Goal: Task Accomplishment & Management: Manage account settings

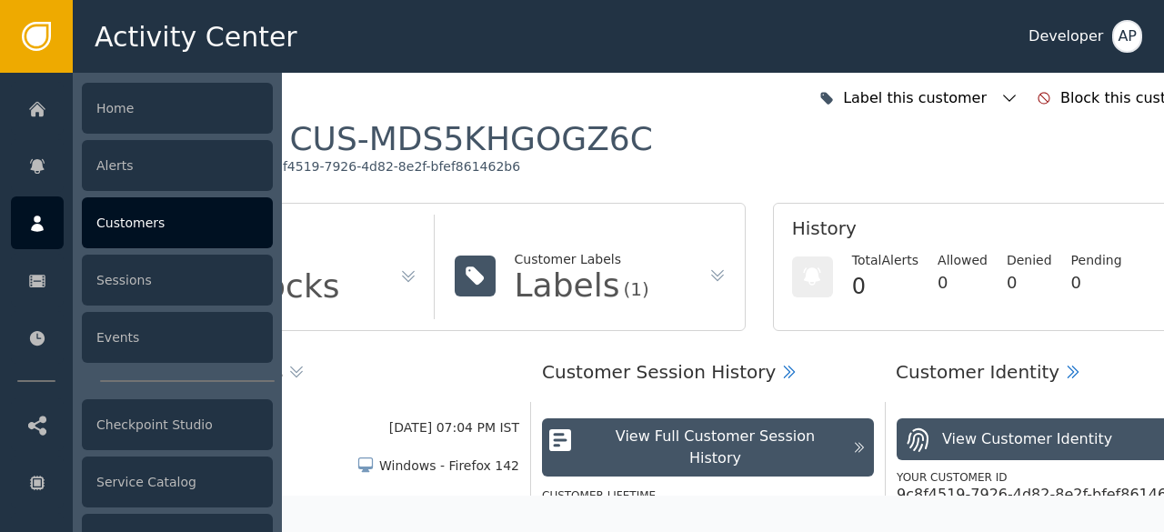
click at [114, 217] on div "Customers" at bounding box center [177, 222] width 191 height 51
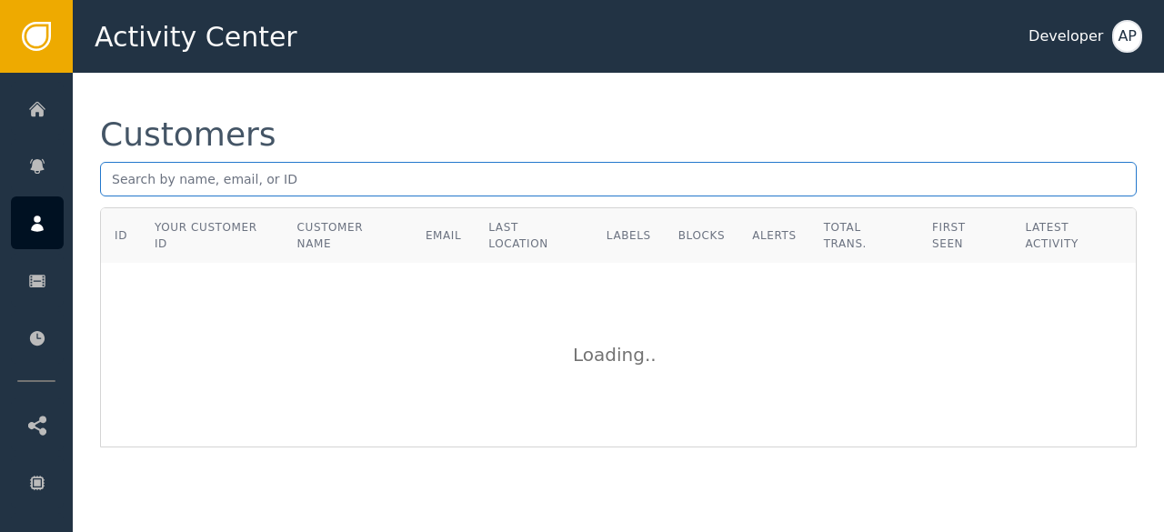
click at [114, 185] on input "text" at bounding box center [618, 179] width 1036 height 35
paste input "[EMAIL_ADDRESS][DOMAIN_NAME]"
type input "[EMAIL_ADDRESS][DOMAIN_NAME]"
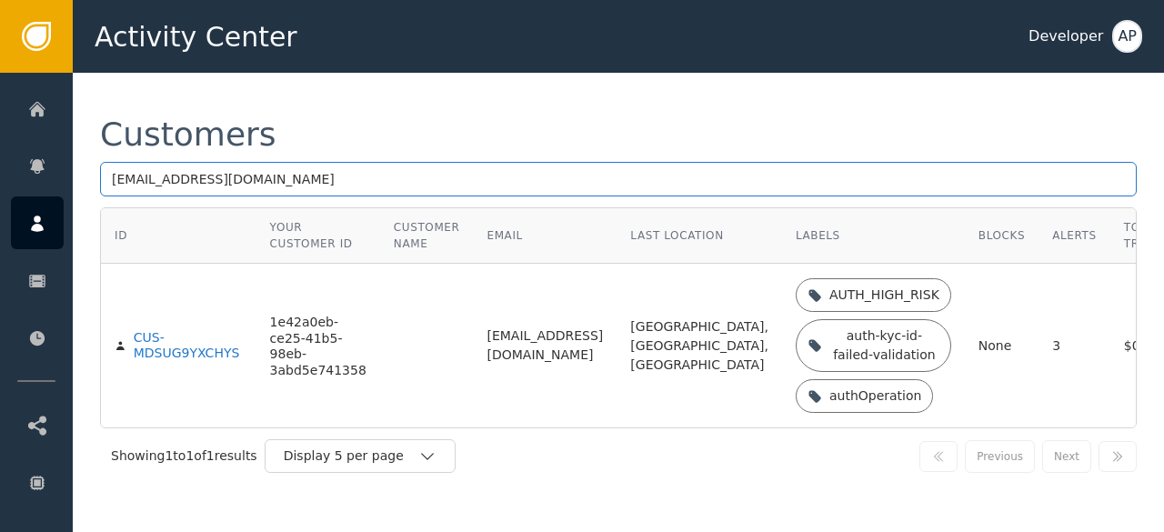
scroll to position [7, 0]
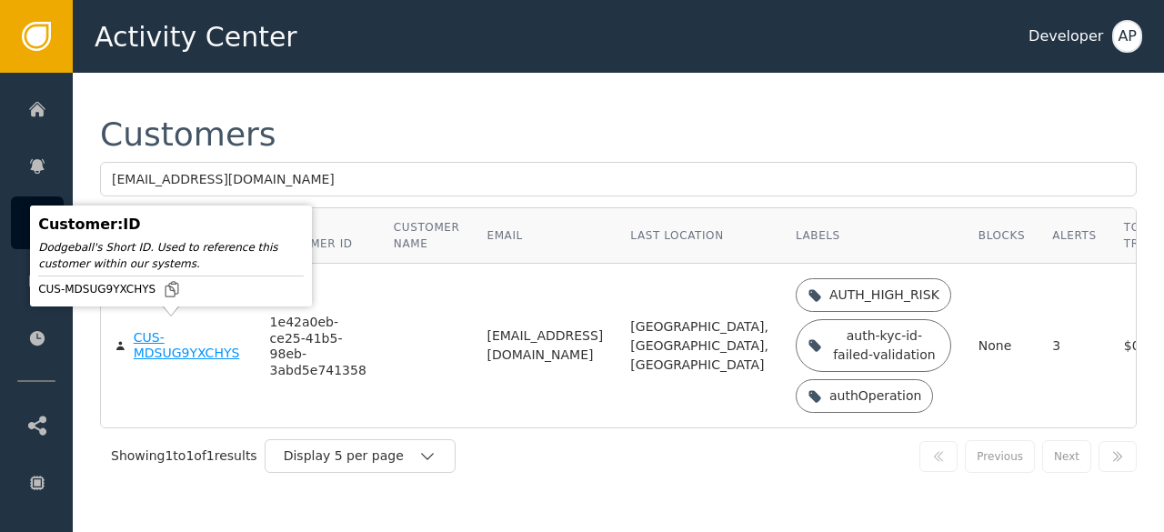
click at [146, 344] on div "CUS-MDSUG9YXCHYS" at bounding box center [188, 346] width 109 height 32
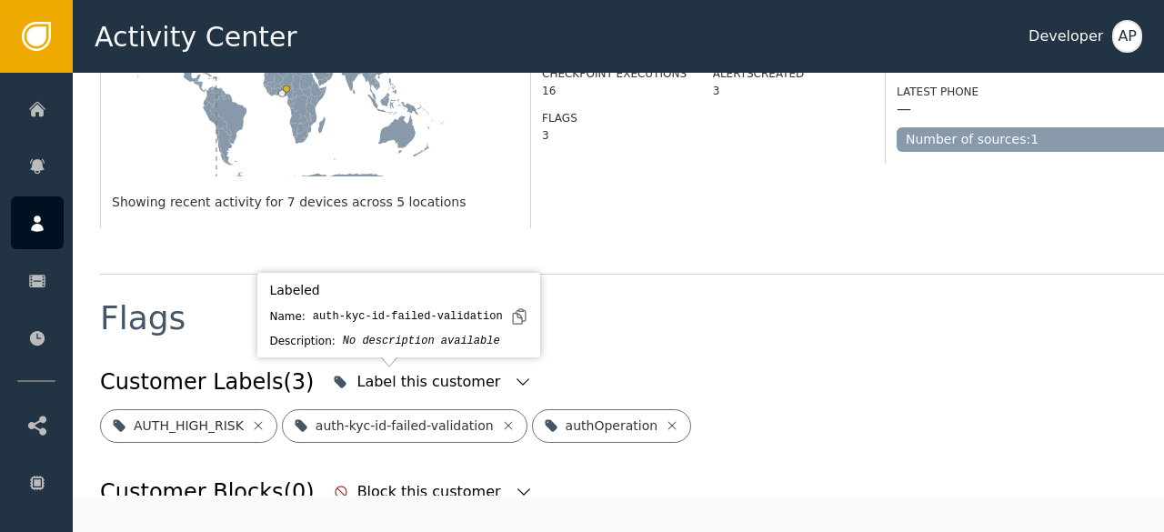
scroll to position [613, 0]
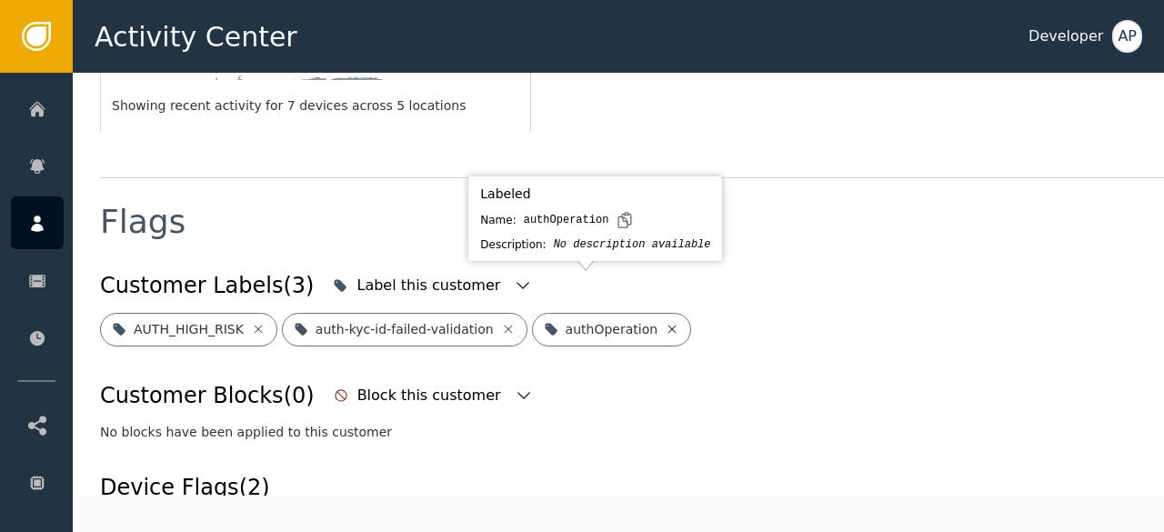
click at [665, 322] on icon at bounding box center [672, 329] width 15 height 15
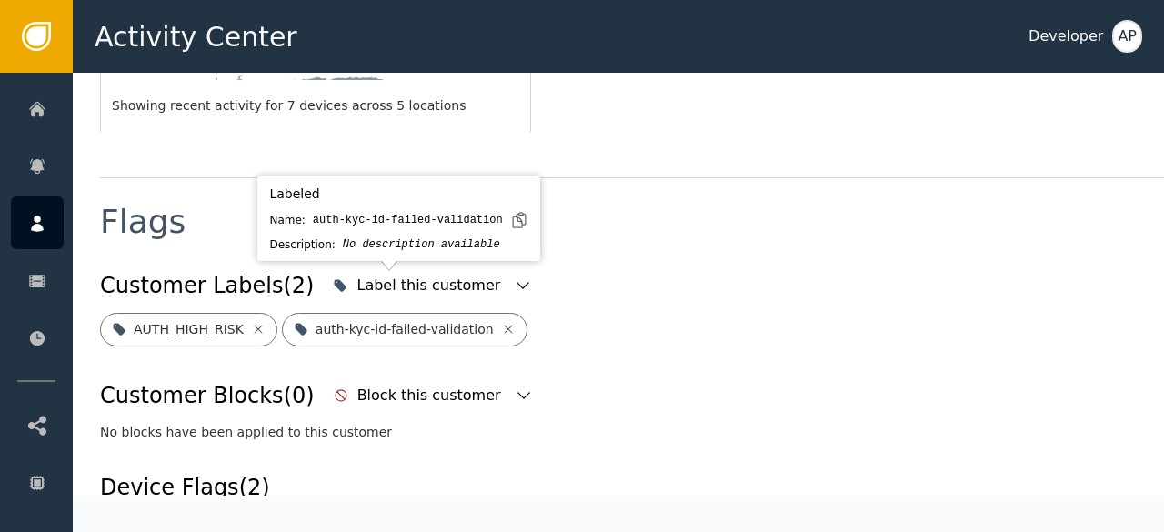
click at [496, 313] on div "auth-kyc-id-failed-validation" at bounding box center [404, 330] width 245 height 34
click at [501, 322] on icon at bounding box center [508, 329] width 15 height 15
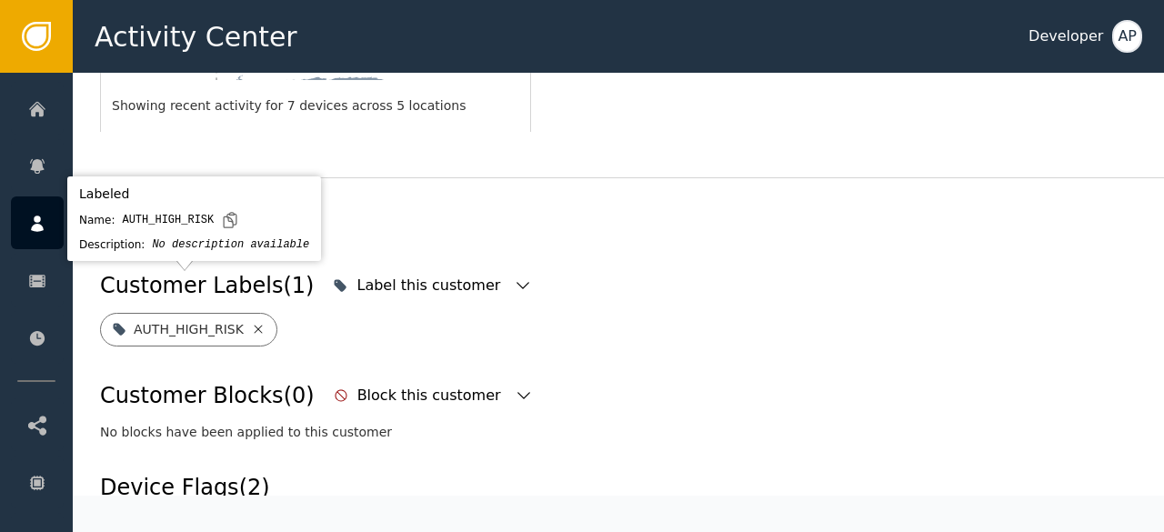
click at [251, 322] on icon at bounding box center [258, 329] width 15 height 15
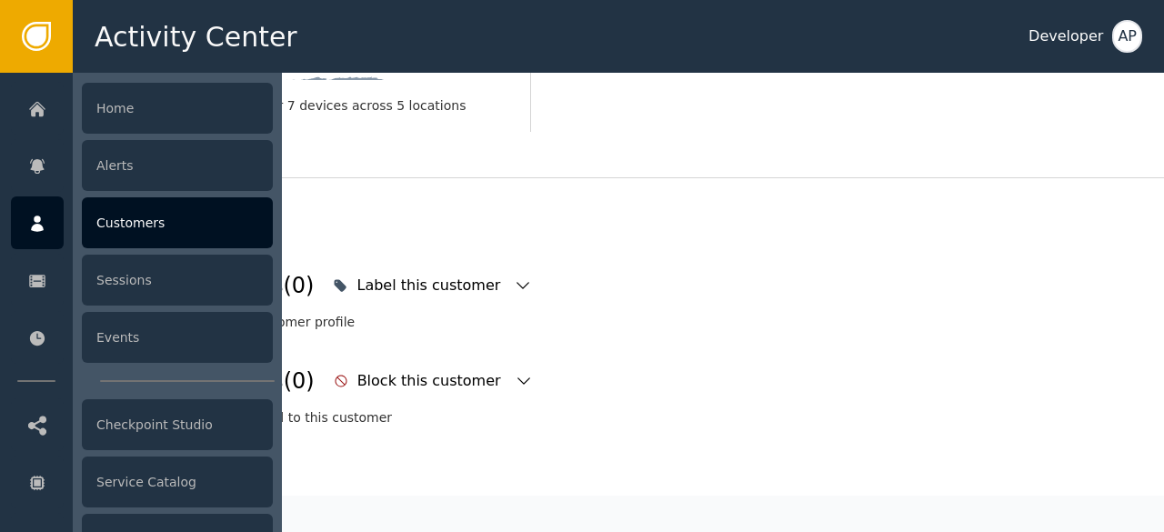
click at [126, 222] on div "Customers" at bounding box center [177, 222] width 191 height 51
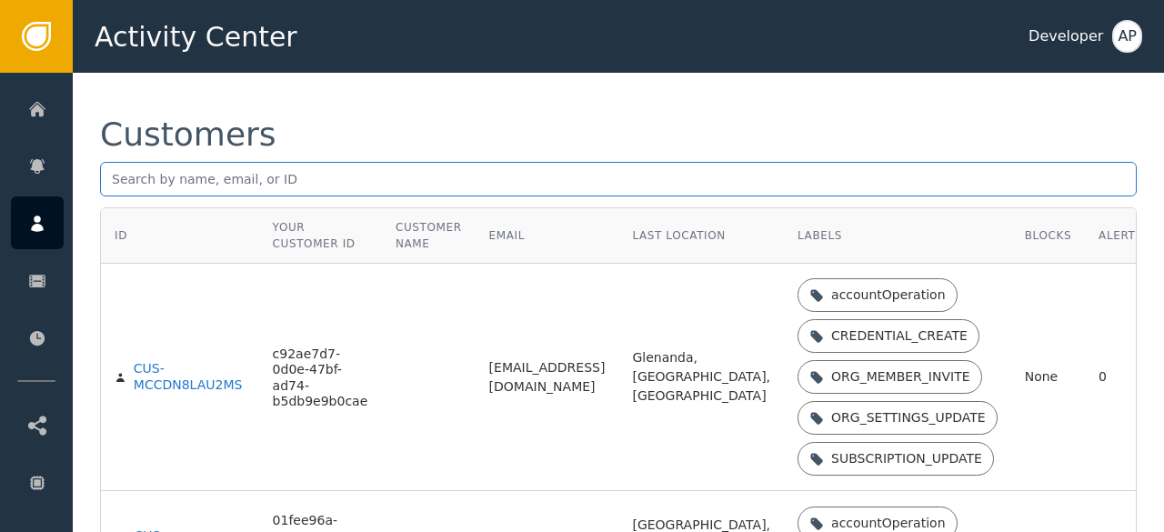
click at [116, 165] on input "text" at bounding box center [618, 179] width 1036 height 35
paste input "[EMAIL_ADDRESS][DOMAIN_NAME]"
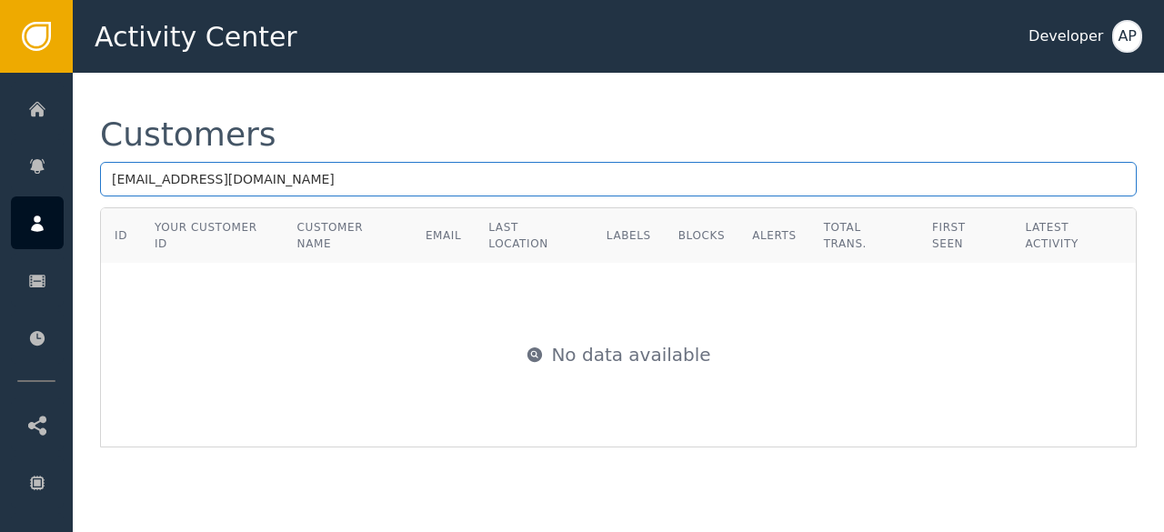
click at [259, 184] on input "[EMAIL_ADDRESS][DOMAIN_NAME]" at bounding box center [618, 179] width 1036 height 35
type input "t"
paste input "[EMAIL_ADDRESS][DOMAIN_NAME]"
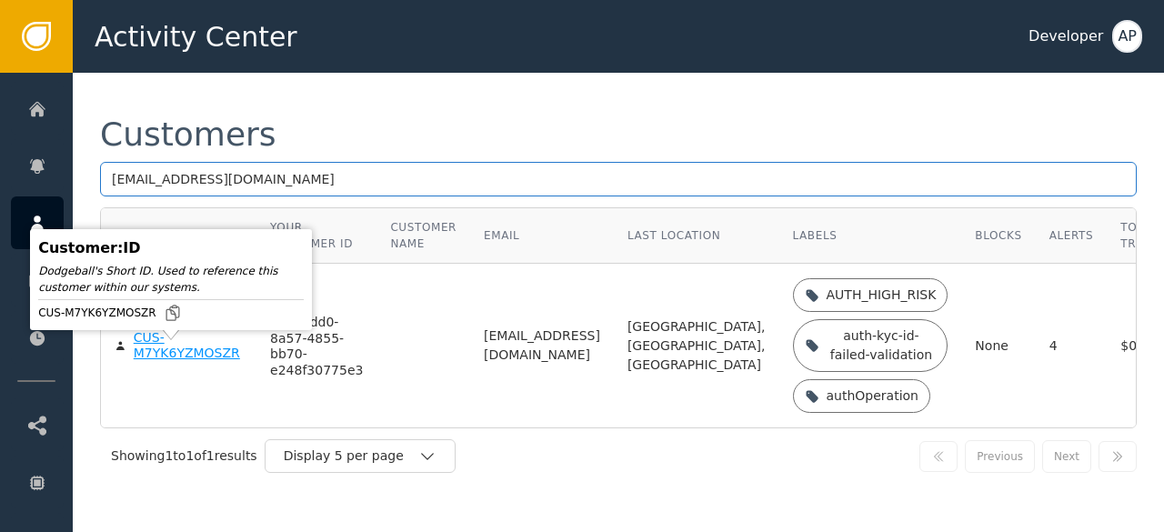
type input "[EMAIL_ADDRESS][DOMAIN_NAME]"
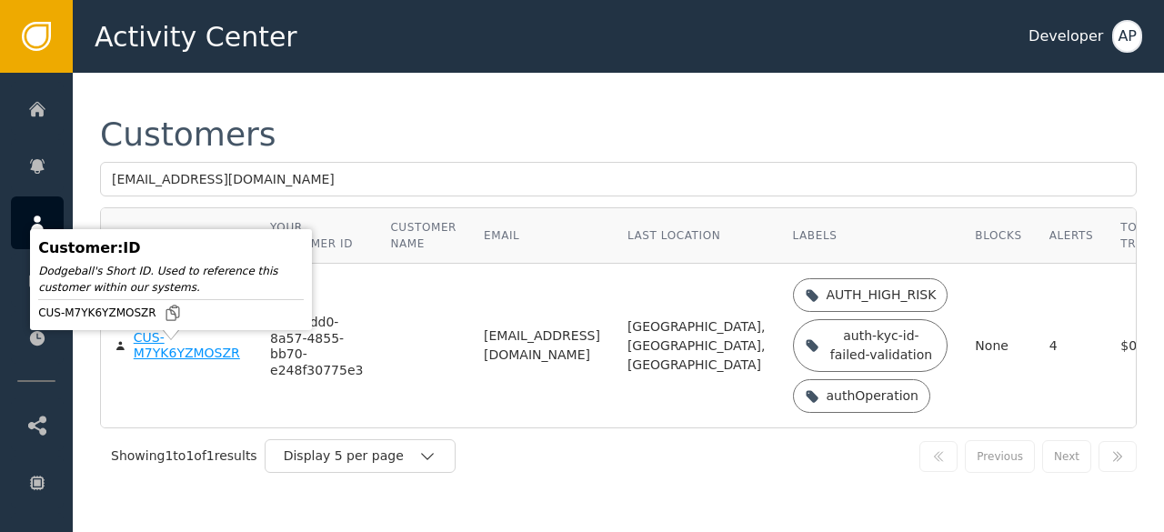
click at [169, 362] on div "CUS-M7YK6YZMOSZR" at bounding box center [188, 346] width 109 height 32
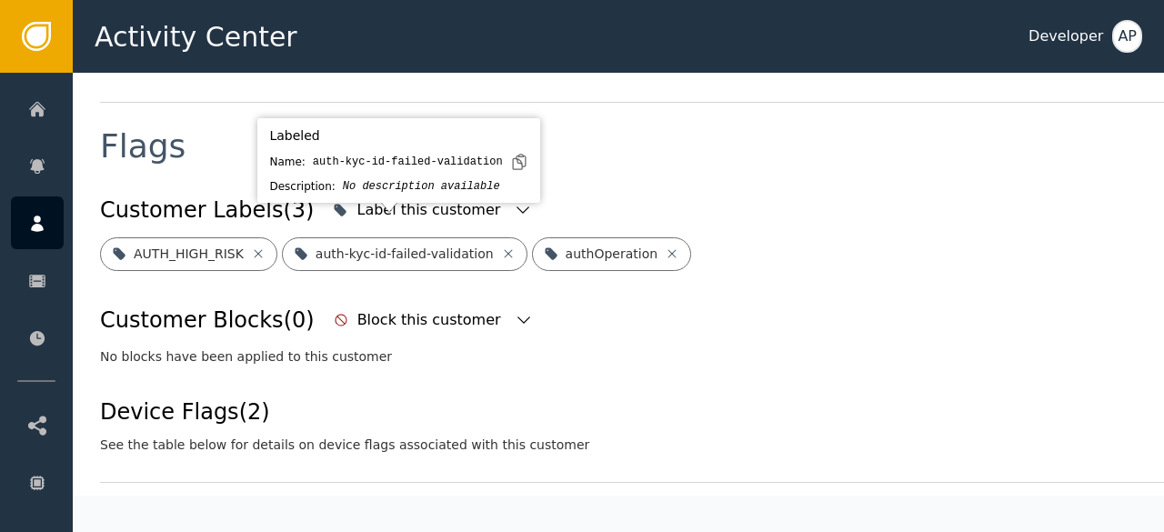
scroll to position [671, 0]
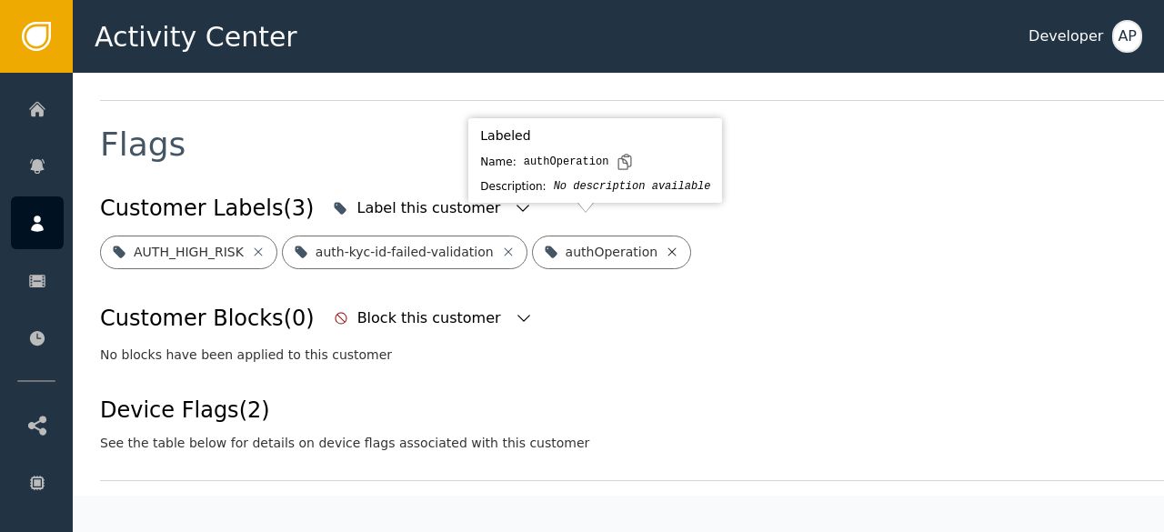
click at [668, 247] on icon at bounding box center [672, 251] width 8 height 8
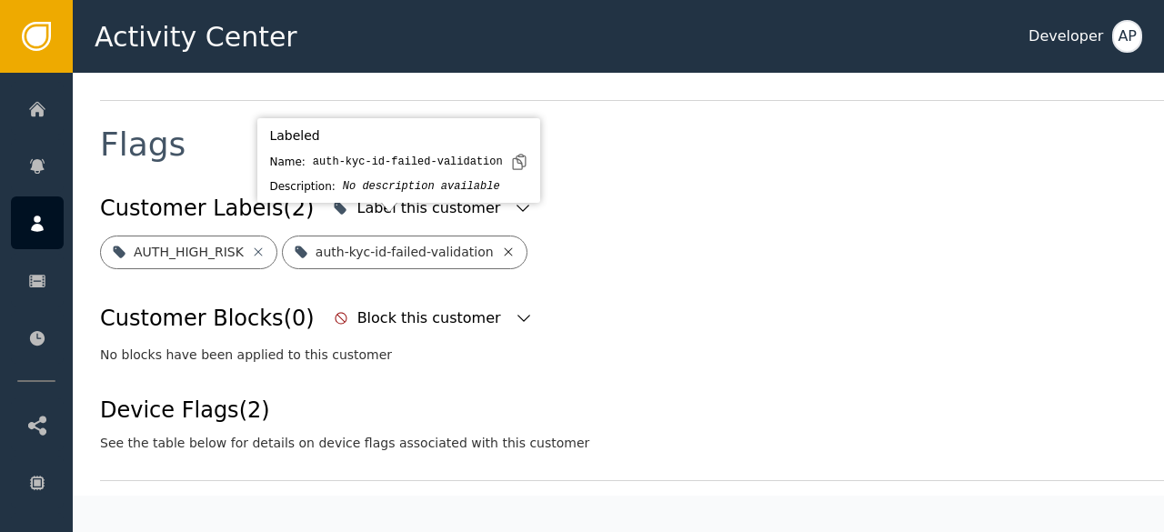
click at [504, 247] on icon at bounding box center [508, 251] width 8 height 8
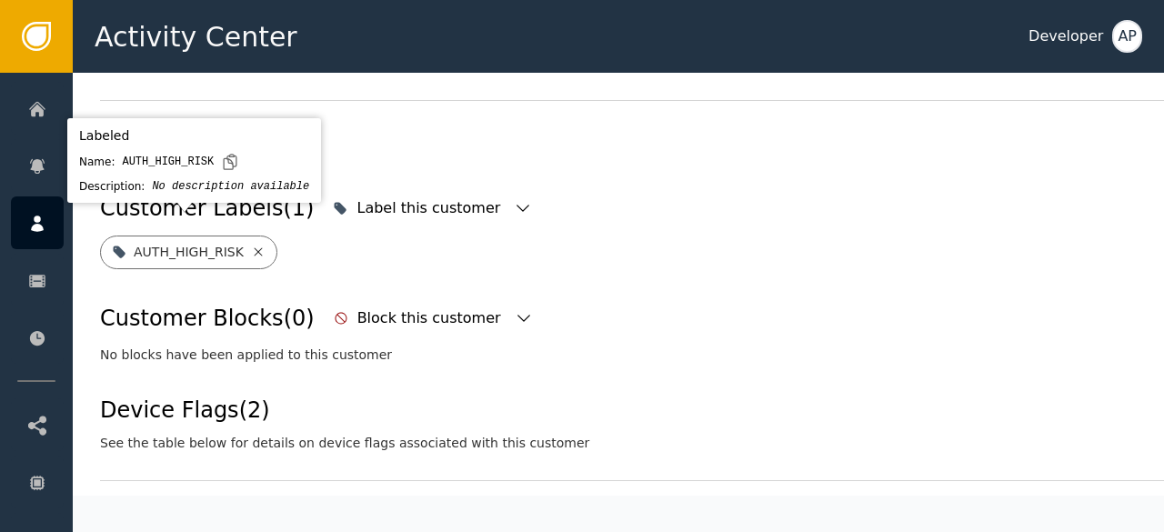
click at [254, 247] on icon at bounding box center [258, 251] width 8 height 8
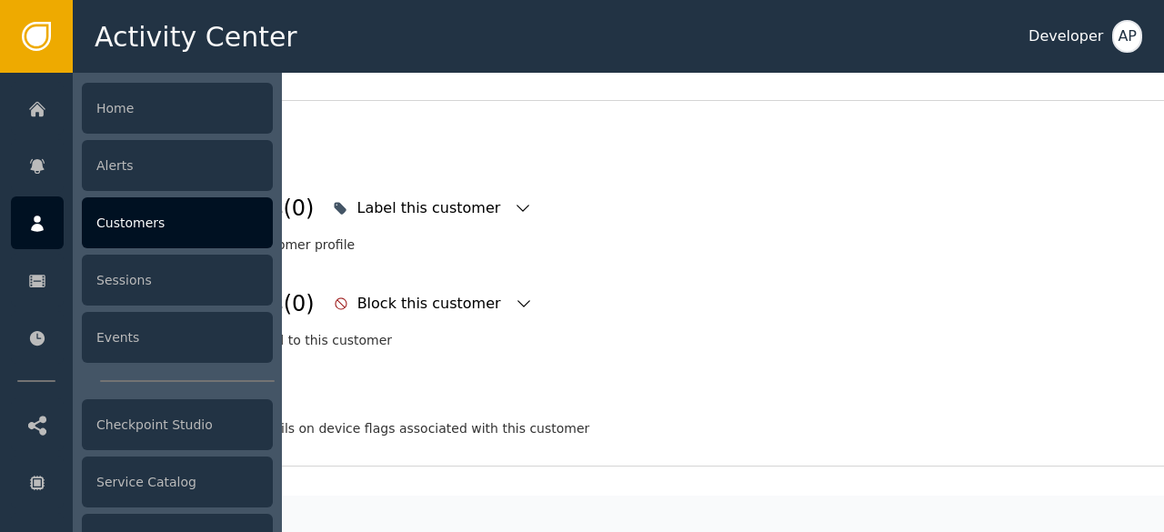
click at [131, 223] on div "Customers" at bounding box center [177, 222] width 191 height 51
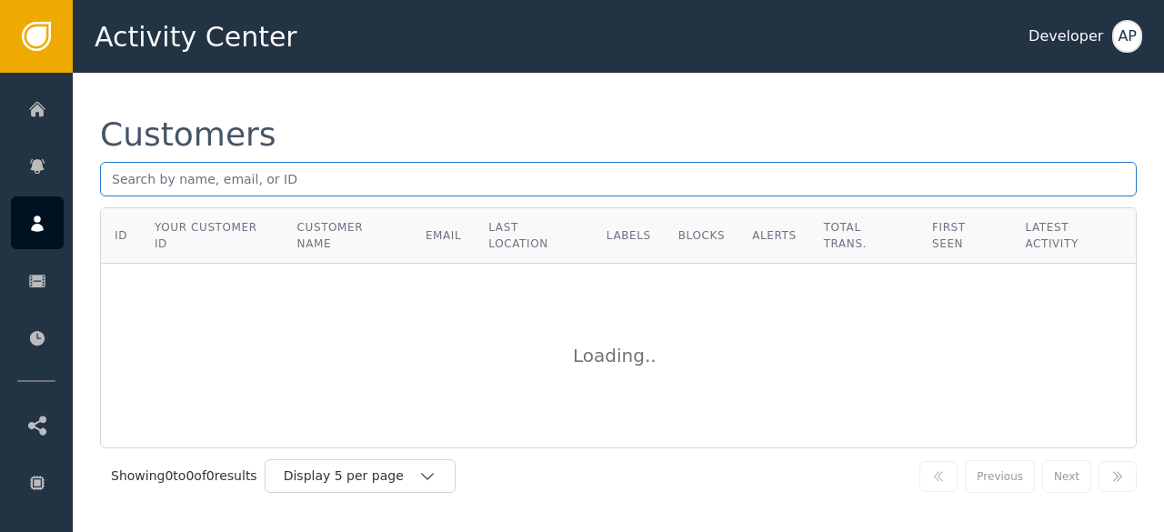
click at [124, 183] on input "text" at bounding box center [618, 179] width 1036 height 35
paste input "[PERSON_NAME][EMAIL_ADDRESS][PERSON_NAME][DOMAIN_NAME]"
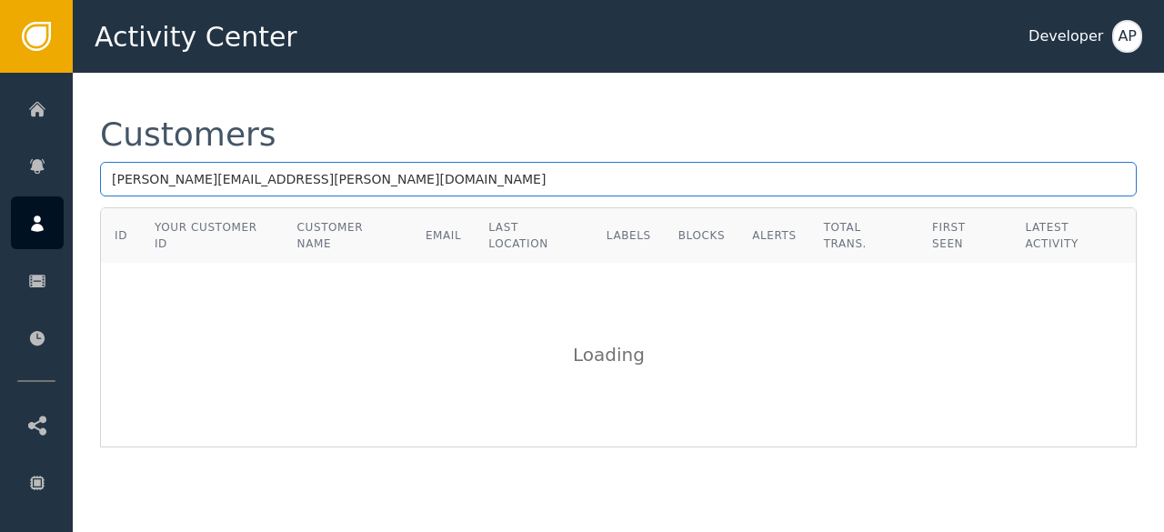
type input "[PERSON_NAME][EMAIL_ADDRESS][PERSON_NAME][DOMAIN_NAME]"
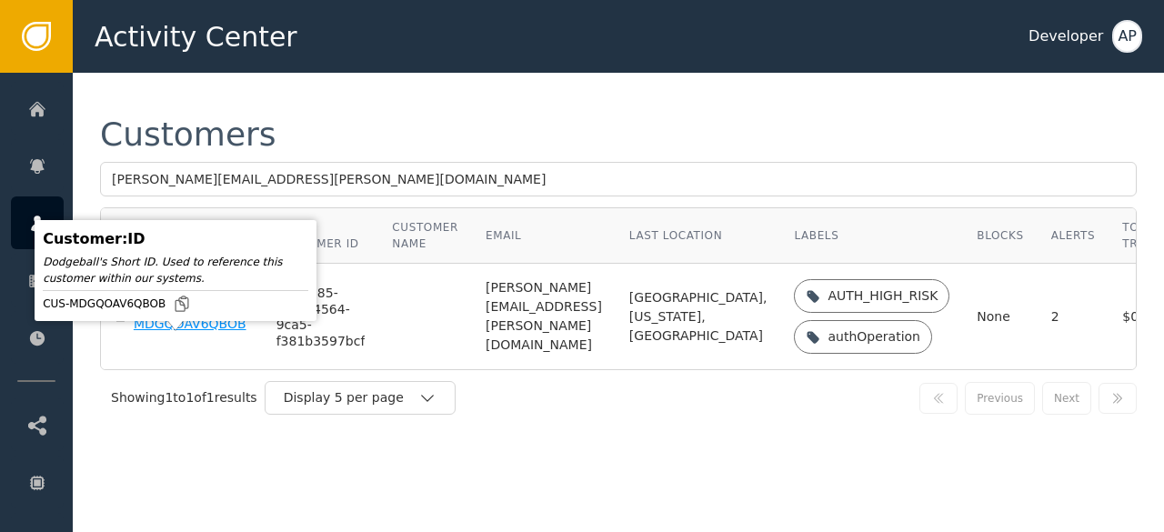
click at [149, 333] on div "CUS-MDGQOAV6QBOB" at bounding box center [191, 317] width 115 height 32
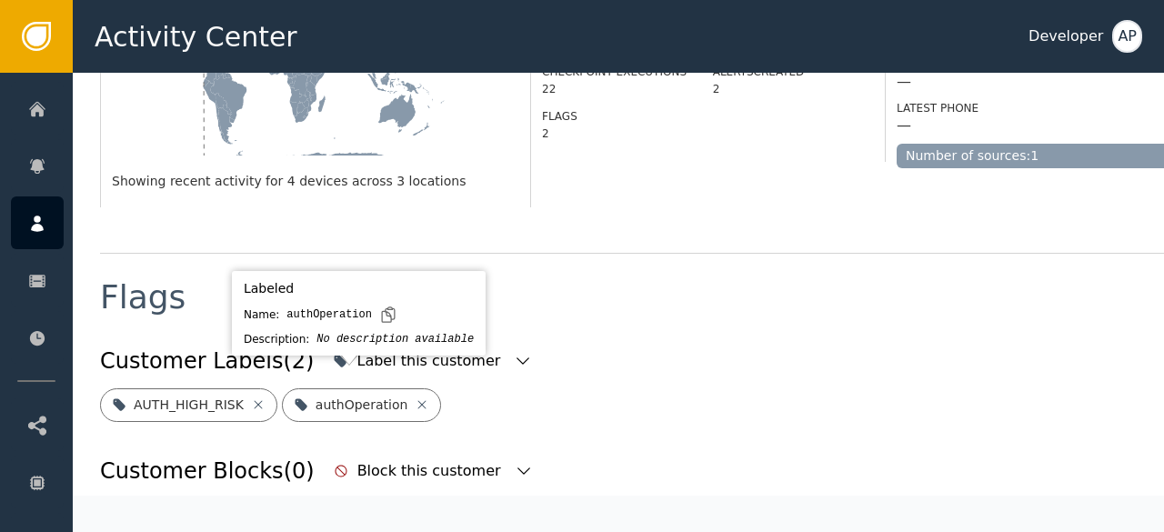
scroll to position [571, 0]
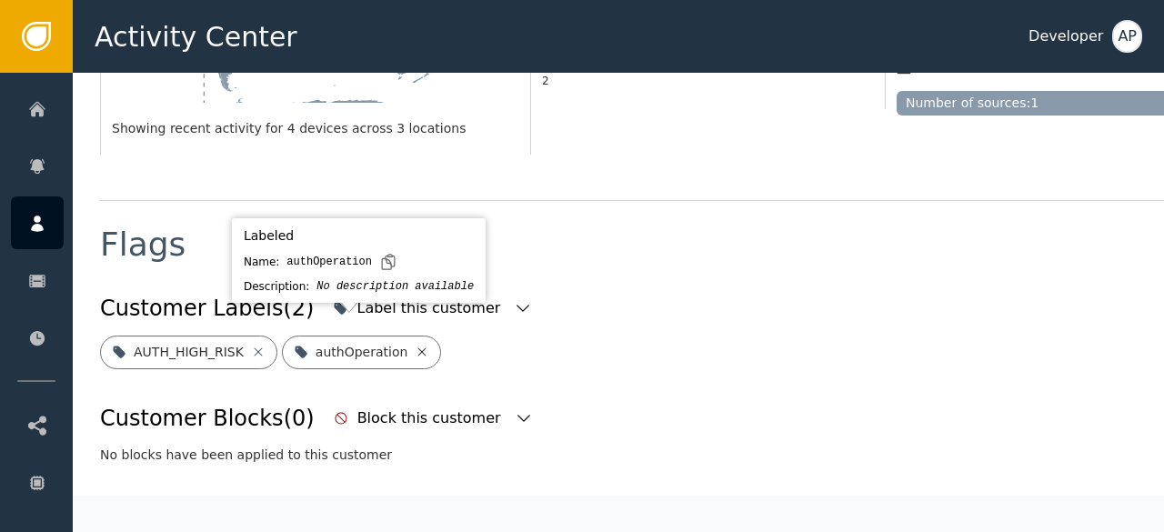
click at [418, 347] on icon at bounding box center [422, 351] width 8 height 8
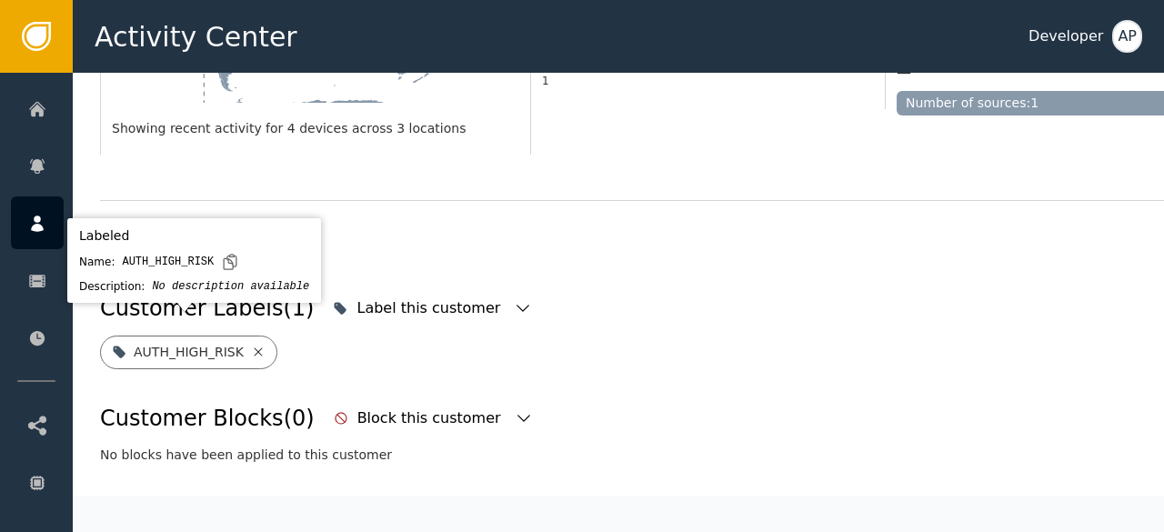
click at [251, 345] on icon at bounding box center [258, 352] width 15 height 15
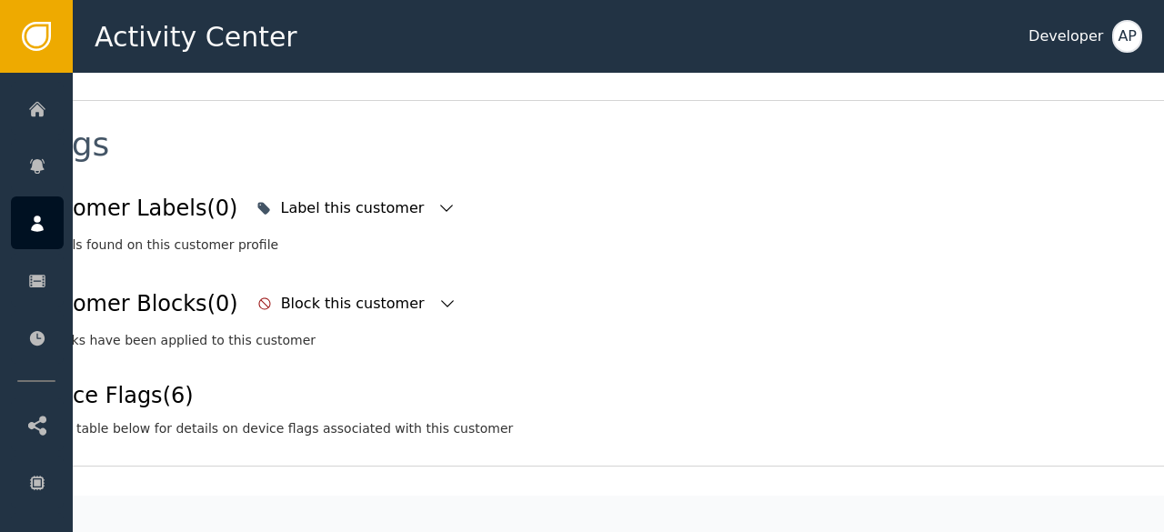
scroll to position [672, 90]
click at [437, 198] on icon "button" at bounding box center [446, 207] width 18 height 18
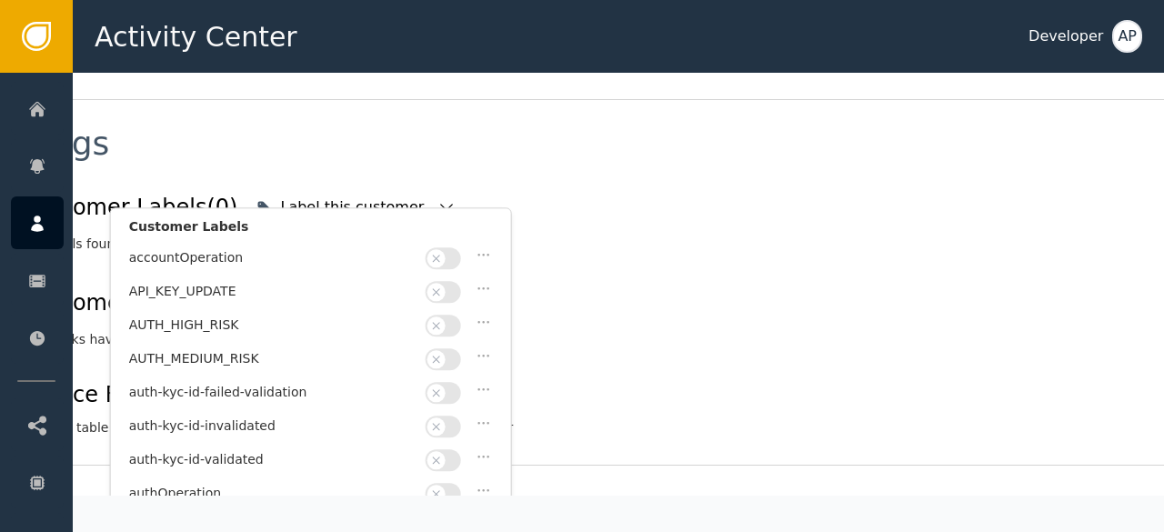
click at [444, 449] on button "button" at bounding box center [443, 460] width 35 height 22
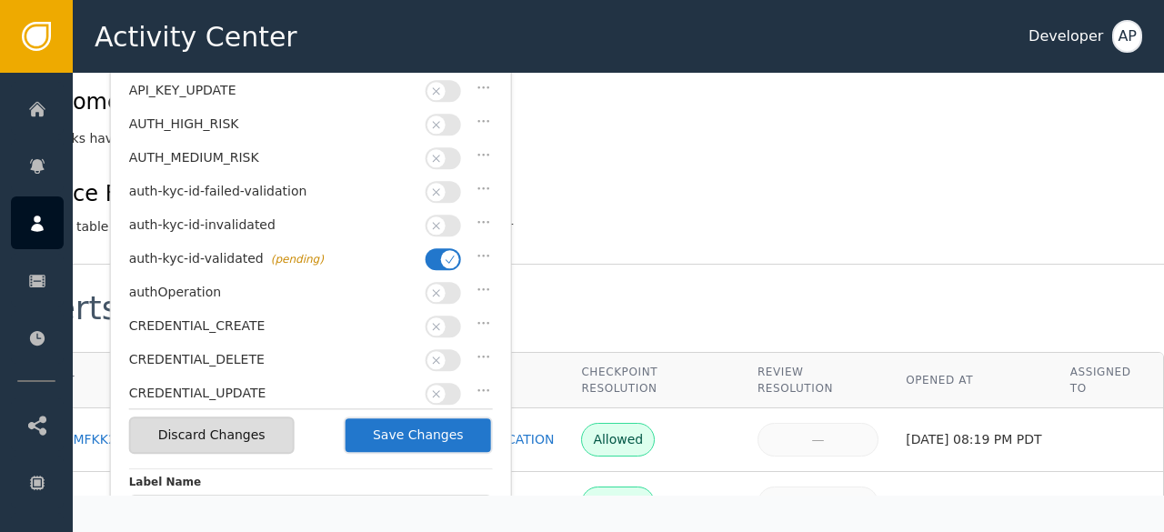
scroll to position [874, 90]
click at [416, 429] on button "Save Changes" at bounding box center [418, 434] width 149 height 37
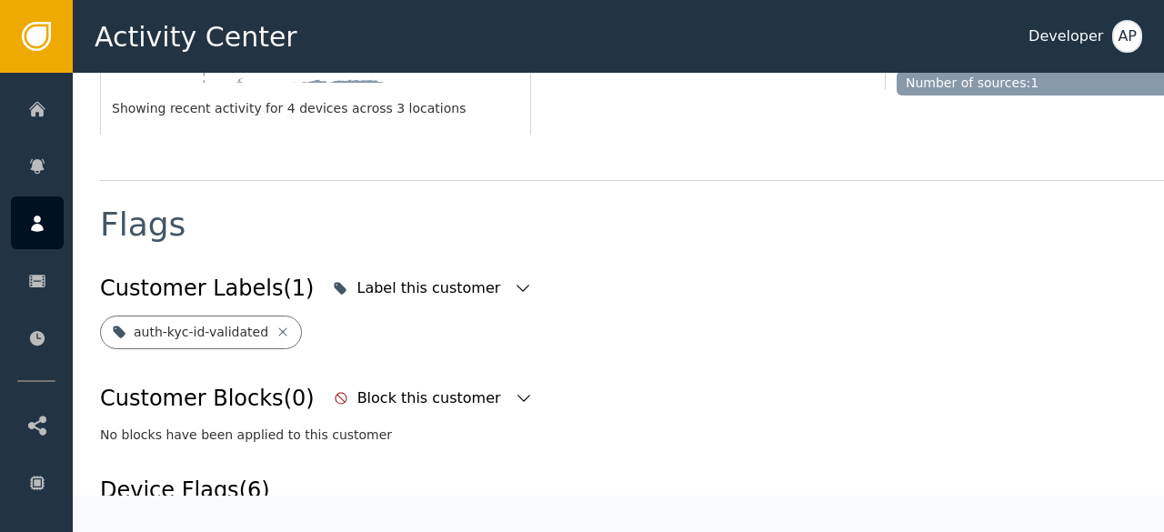
scroll to position [582, 0]
